Goal: Find specific page/section: Find specific page/section

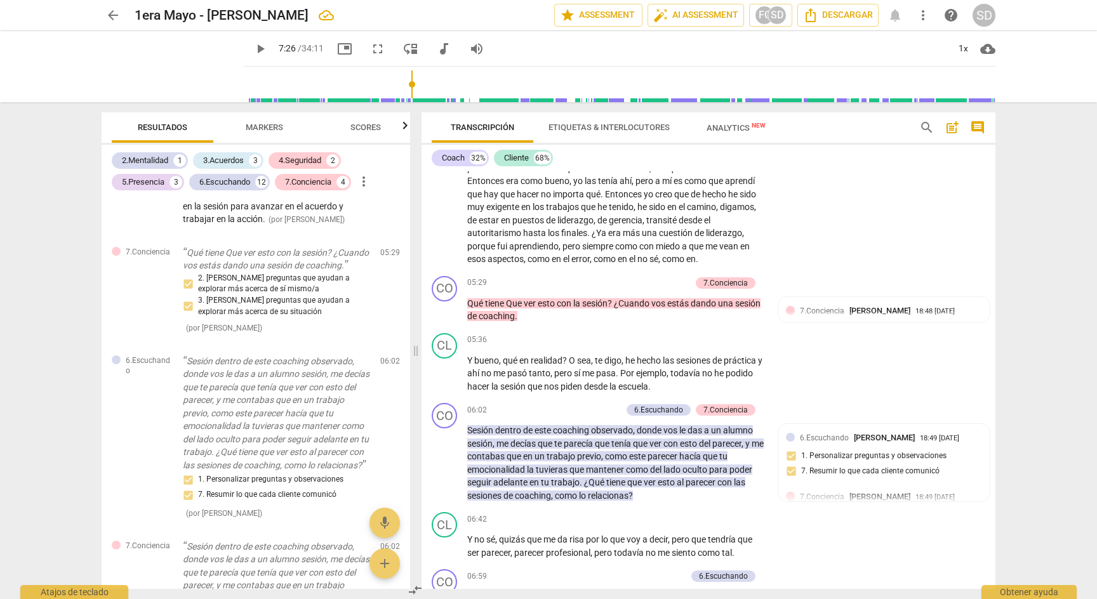
scroll to position [1137, 0]
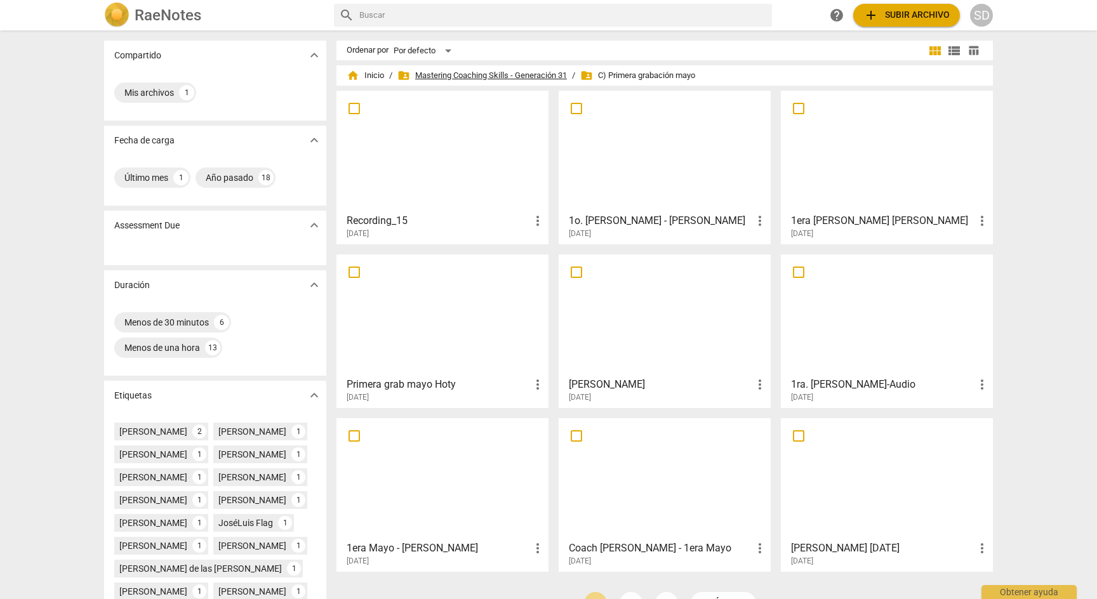
click at [492, 75] on span "folder_shared Mastering Coaching Skills - Generación 31" at bounding box center [481, 75] width 169 height 13
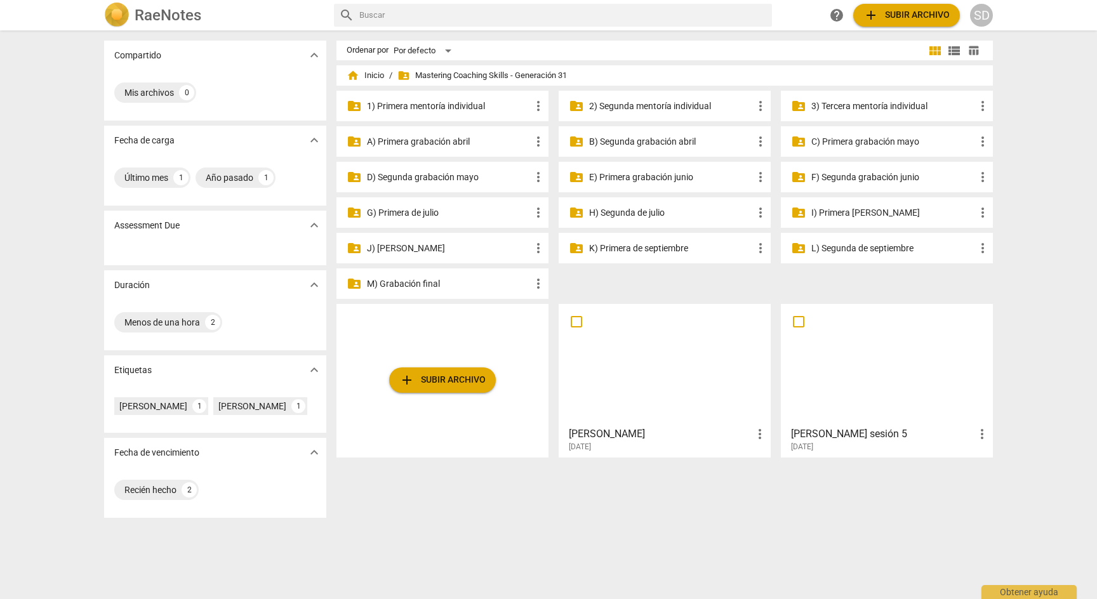
click at [423, 282] on p "M) Grabación final" at bounding box center [449, 283] width 164 height 13
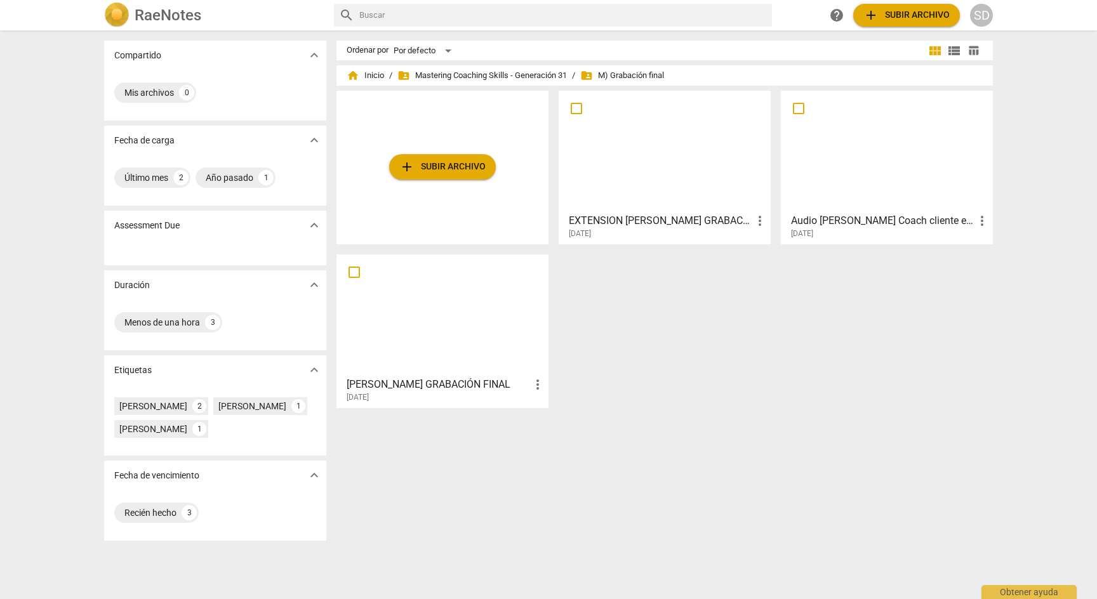
click at [870, 145] on div at bounding box center [886, 151] width 203 height 112
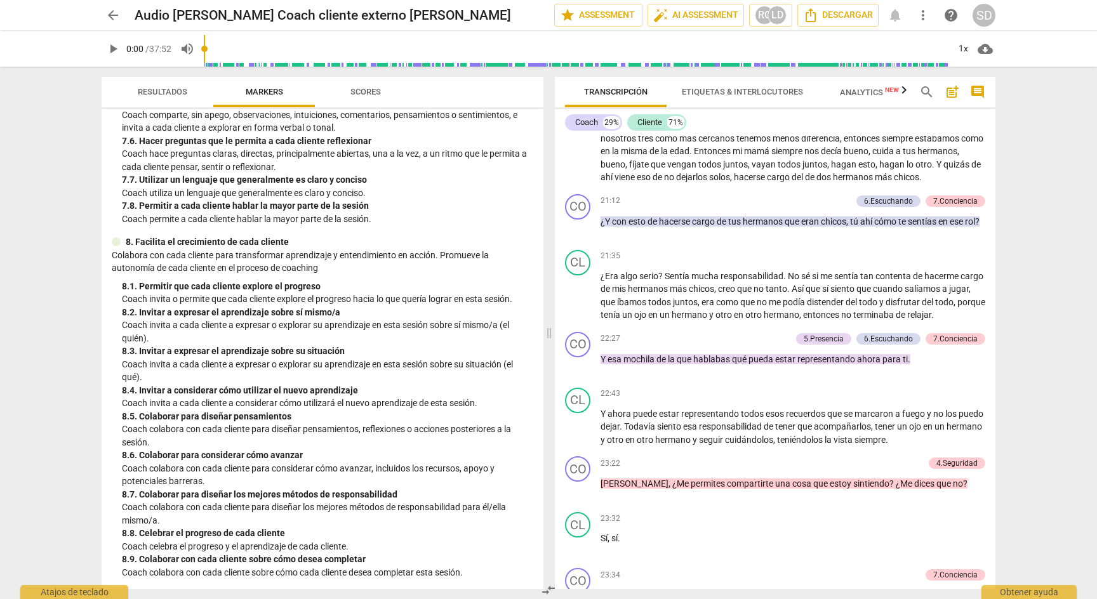
scroll to position [3992, 0]
